Goal: Information Seeking & Learning: Learn about a topic

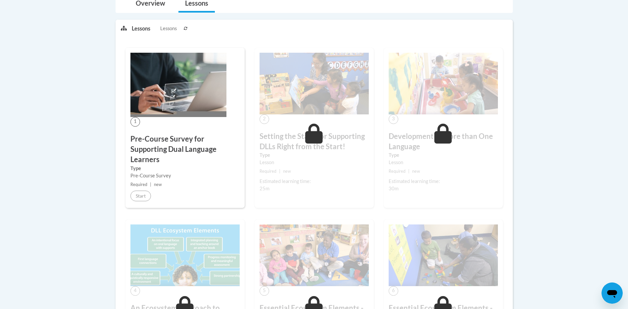
scroll to position [99, 0]
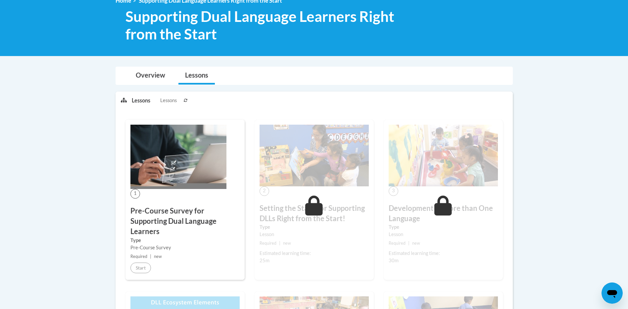
click at [173, 101] on span "Lessons" at bounding box center [168, 100] width 17 height 7
click at [145, 98] on p "Lessons" at bounding box center [141, 100] width 19 height 7
click at [153, 67] on nav "Toggle navigation Overview Lessons" at bounding box center [314, 76] width 397 height 18
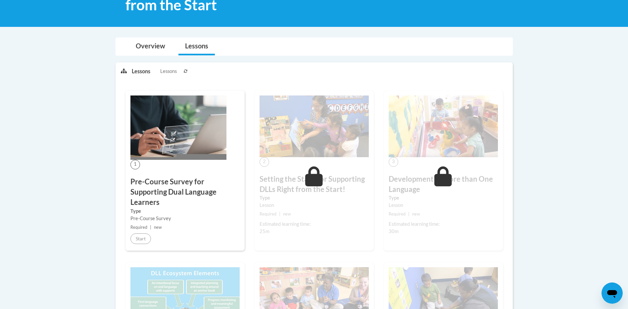
scroll to position [132, 0]
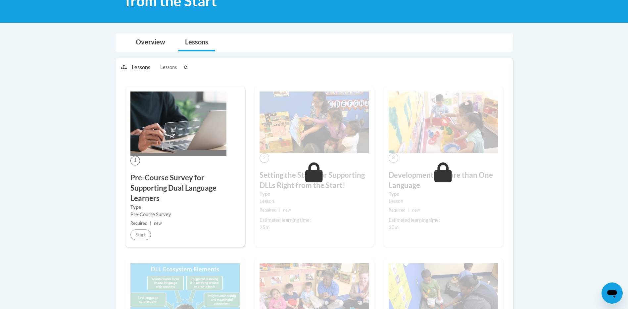
drag, startPoint x: 167, startPoint y: 68, endPoint x: 151, endPoint y: 70, distance: 16.0
click at [167, 69] on span "Lessons" at bounding box center [168, 67] width 17 height 7
click at [188, 69] on button at bounding box center [186, 67] width 8 height 17
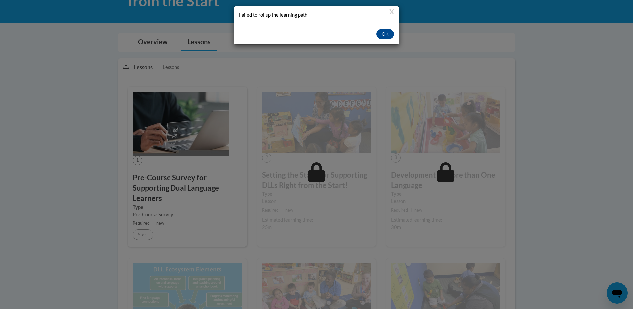
drag, startPoint x: 396, startPoint y: 37, endPoint x: 390, endPoint y: 38, distance: 5.7
click at [396, 38] on div "OK" at bounding box center [316, 34] width 165 height 21
click at [390, 38] on button "OK" at bounding box center [386, 34] width 18 height 11
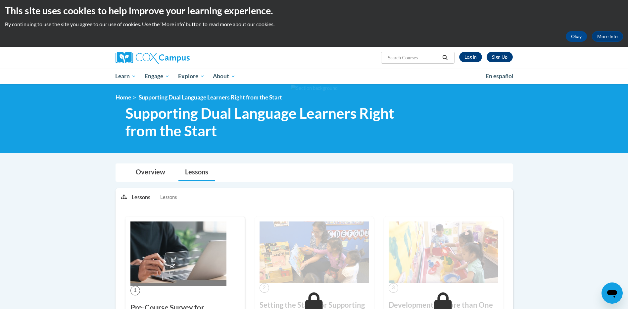
scroll to position [0, 0]
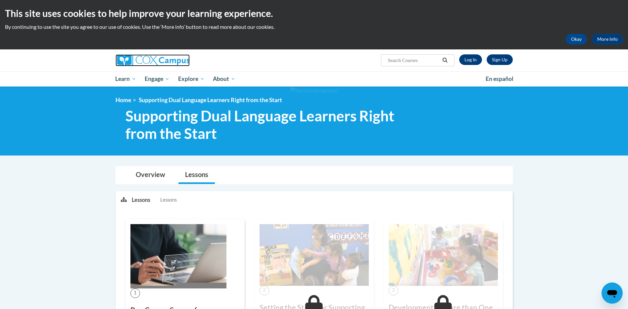
click at [169, 58] on img at bounding box center [153, 60] width 74 height 12
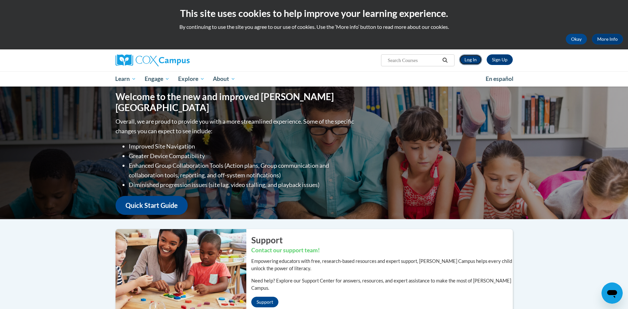
click at [477, 61] on link "Log In" at bounding box center [470, 59] width 23 height 11
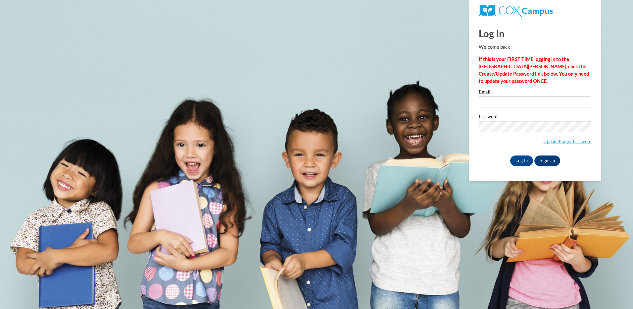
drag, startPoint x: 500, startPoint y: 108, endPoint x: 501, endPoint y: 102, distance: 6.4
click at [500, 108] on div "Email" at bounding box center [535, 100] width 113 height 23
click at [501, 102] on input "Email" at bounding box center [535, 101] width 113 height 11
type input "lakandace.barnes@icloud.com"
click at [463, 150] on body "This site uses cookies to help improve your learning experience. By continuing …" at bounding box center [316, 154] width 633 height 309
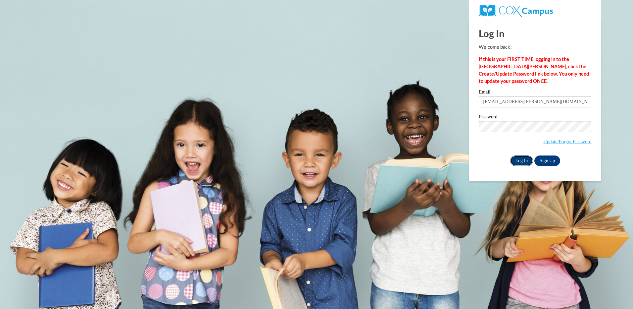
click at [525, 162] on input "Log In" at bounding box center [521, 160] width 23 height 11
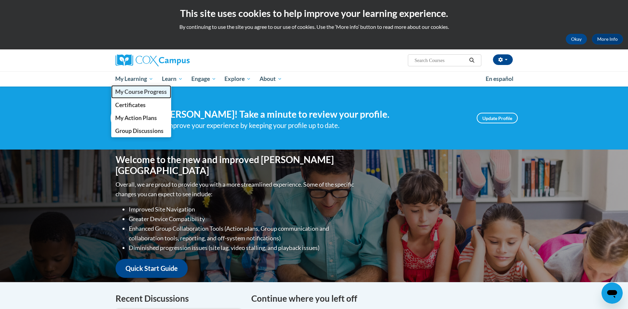
click at [152, 92] on span "My Course Progress" at bounding box center [141, 91] width 52 height 7
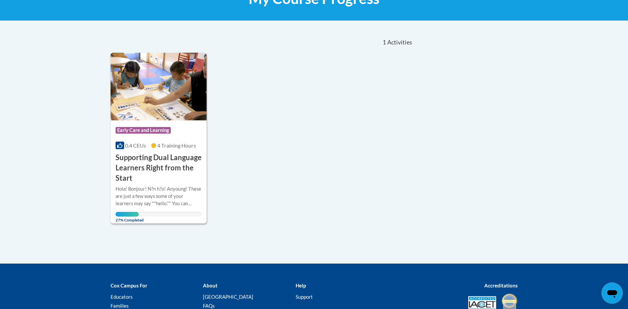
scroll to position [132, 0]
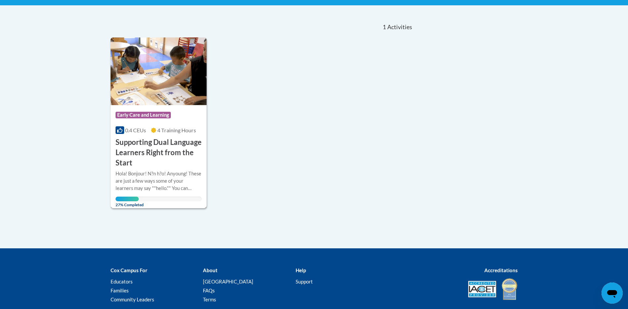
click at [141, 149] on h3 "Supporting Dual Language Learners Right from the Start" at bounding box center [159, 152] width 86 height 30
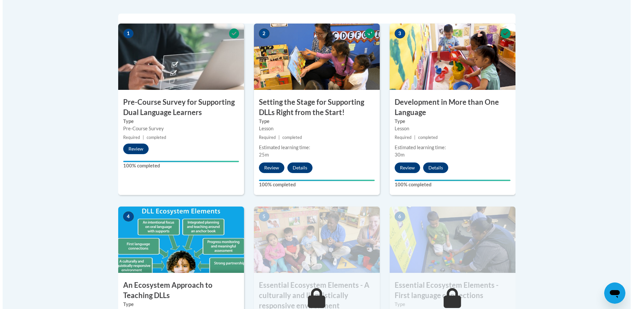
scroll to position [397, 0]
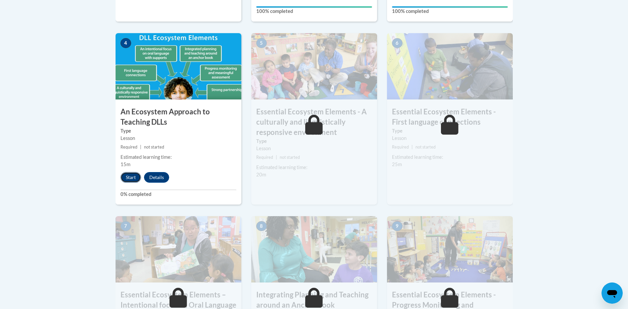
click at [129, 176] on button "Start" at bounding box center [131, 177] width 21 height 11
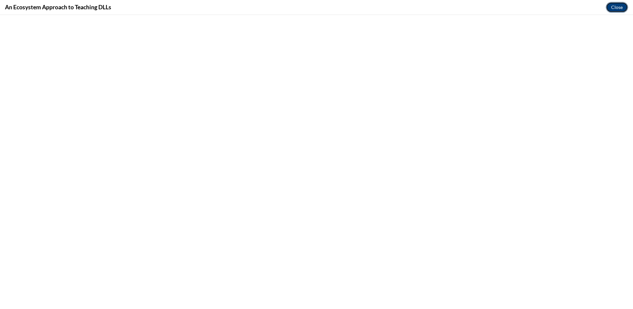
click at [618, 3] on button "Close" at bounding box center [617, 7] width 22 height 11
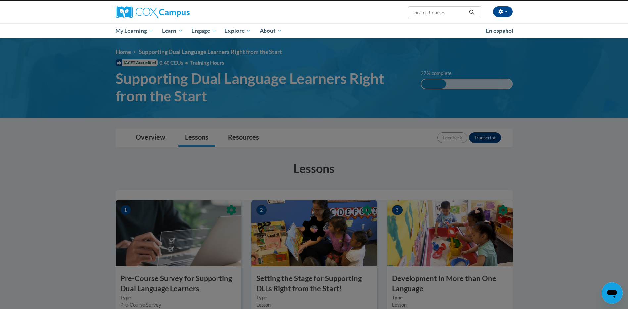
scroll to position [0, 0]
